Goal: Ask a question

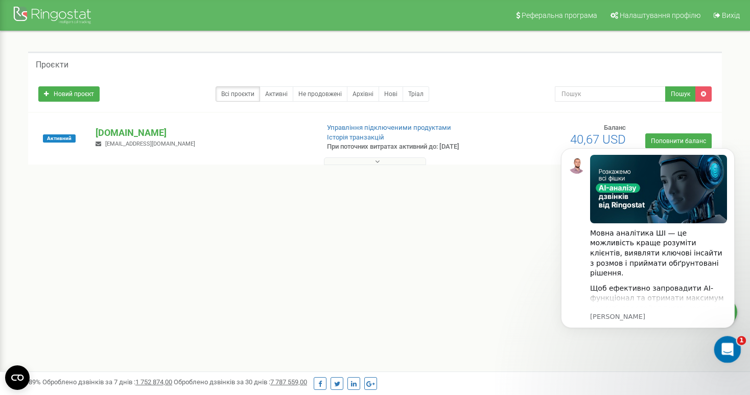
click at [731, 350] on icon "Відкрити програму для спілкування Intercom" at bounding box center [726, 348] width 17 height 17
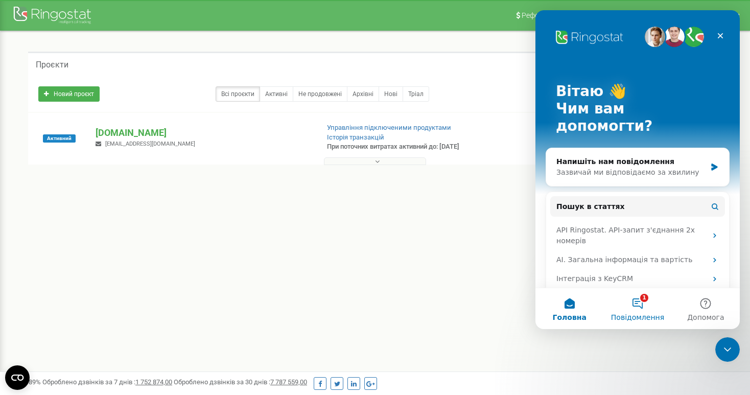
click at [639, 307] on button "1 Повідомлення" at bounding box center [638, 308] width 68 height 41
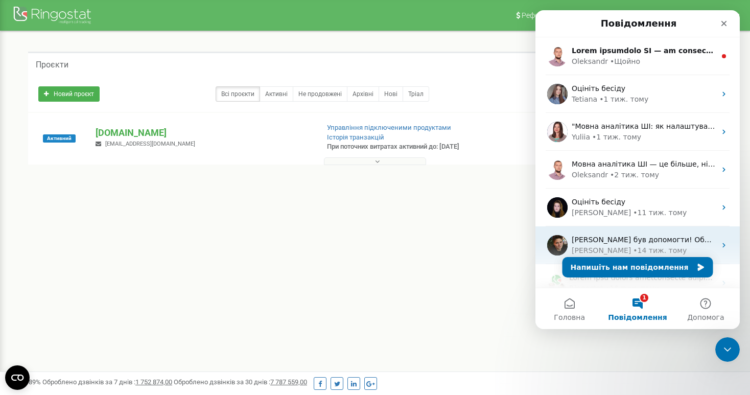
click at [633, 255] on div "• 14 тиж. тому" at bounding box center [660, 250] width 54 height 11
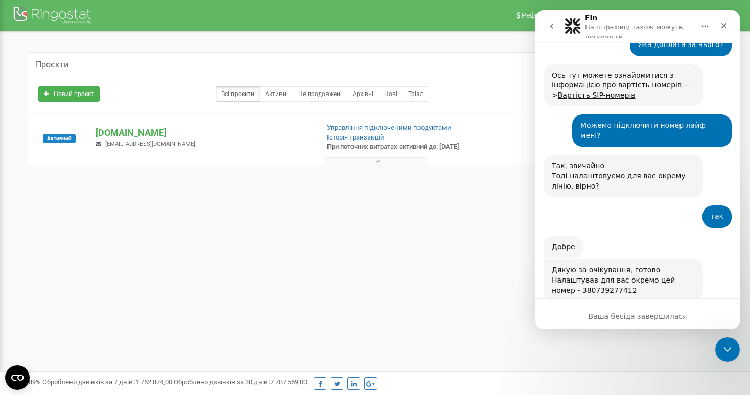
scroll to position [1521, 0]
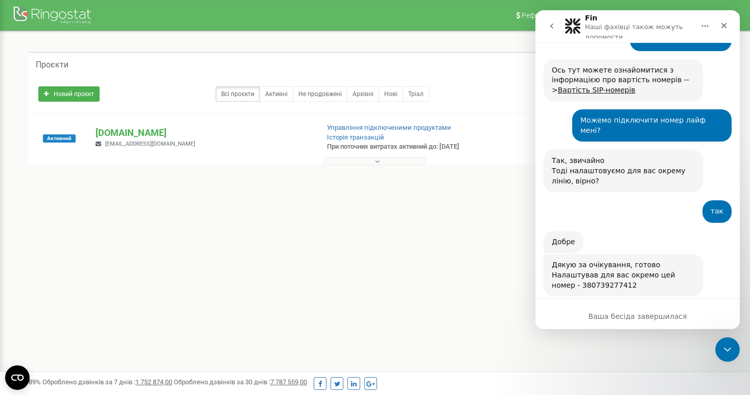
click at [613, 313] on div "Ваша бесіда завершилася" at bounding box center [638, 316] width 204 height 11
click at [616, 316] on div "Ваша бесіда завершилася" at bounding box center [638, 316] width 204 height 11
click at [624, 320] on div "Ваша бесіда завершилася" at bounding box center [638, 316] width 204 height 11
click at [545, 25] on button "go back" at bounding box center [551, 25] width 19 height 19
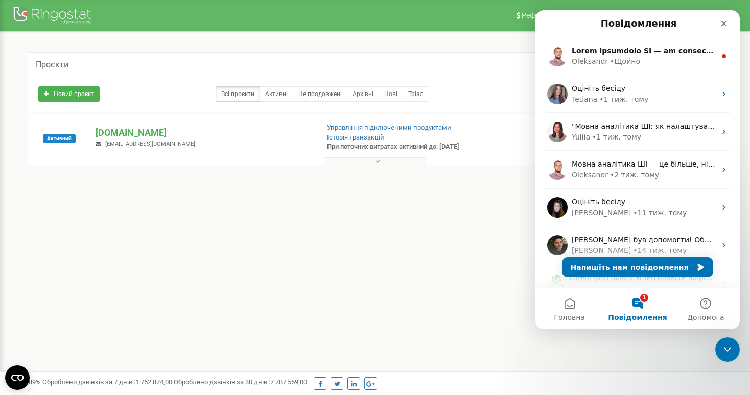
scroll to position [0, 0]
click at [607, 268] on button "Напишіть нам повідомлення" at bounding box center [638, 267] width 151 height 20
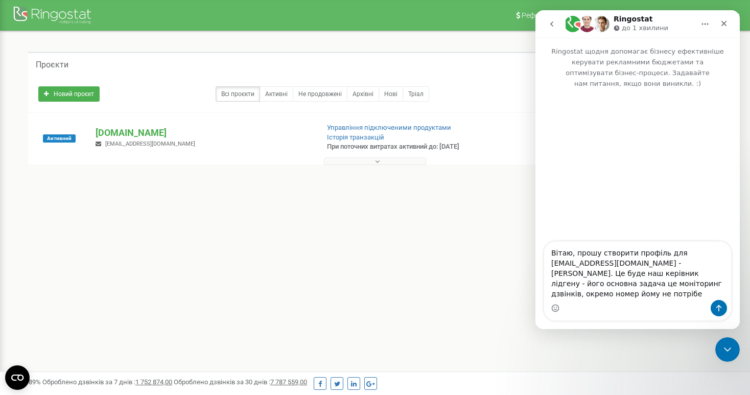
type textarea "Вітаю, прошу створити профіль для [EMAIL_ADDRESS][DOMAIN_NAME] - [PERSON_NAME].…"
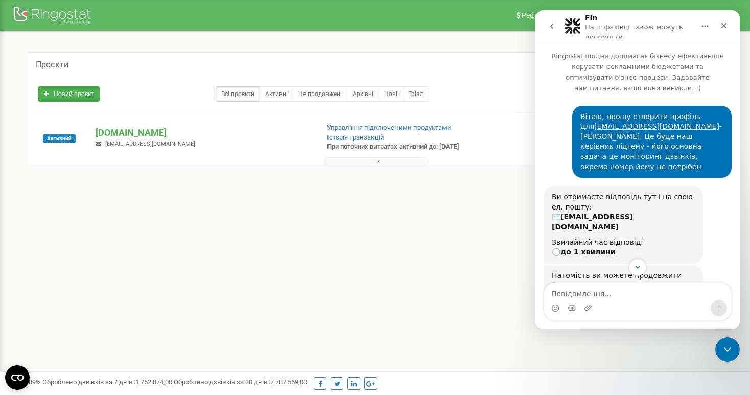
scroll to position [76, 0]
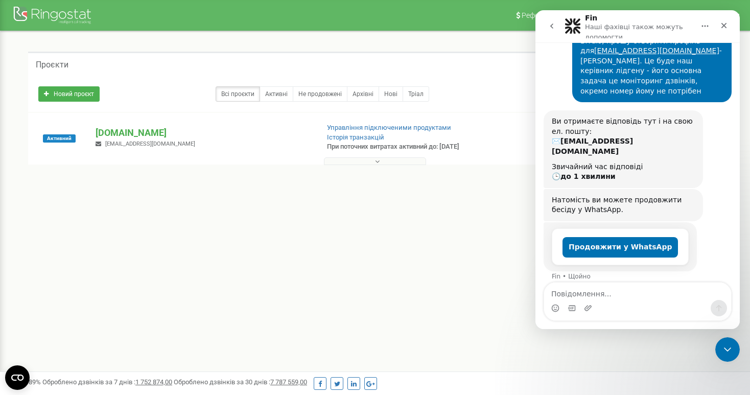
click at [456, 267] on div "Реферальна програма Налаштування профілю Вихід Проєкти Новий проєкт Всі проєкти…" at bounding box center [375, 306] width 750 height 613
